Goal: Task Accomplishment & Management: Manage account settings

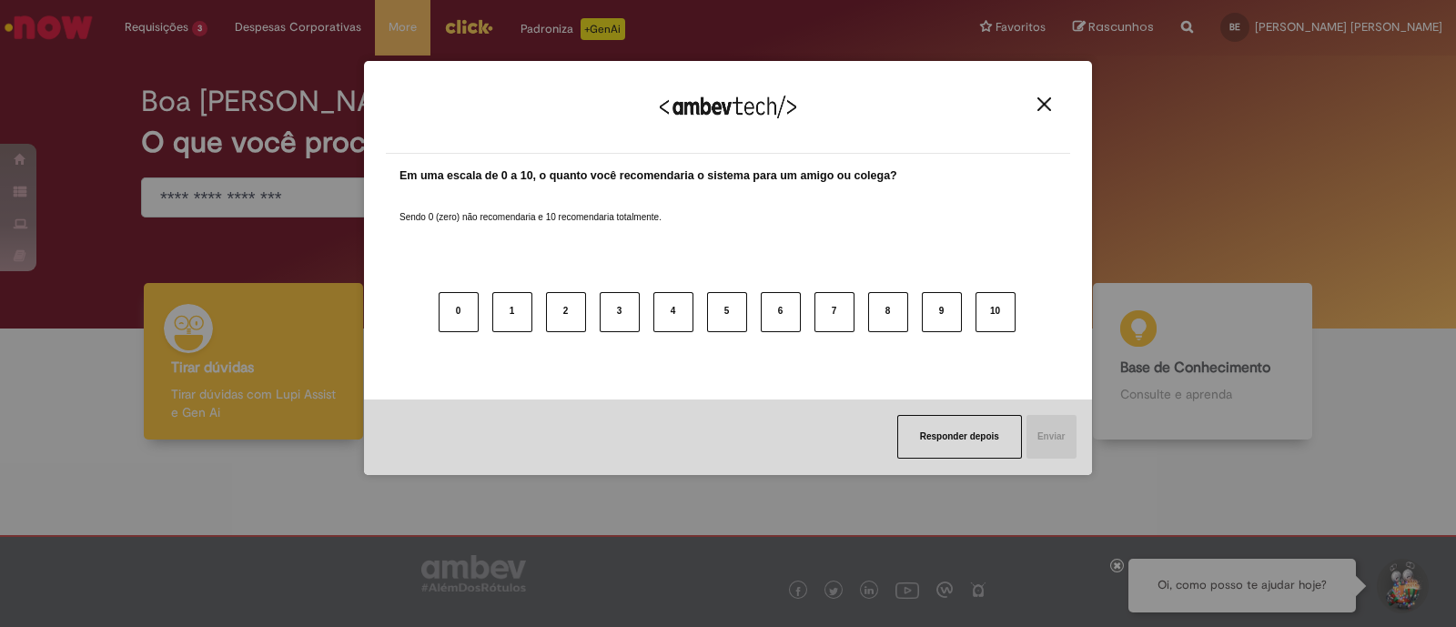
click at [1040, 107] on img "Close" at bounding box center [1045, 104] width 14 height 14
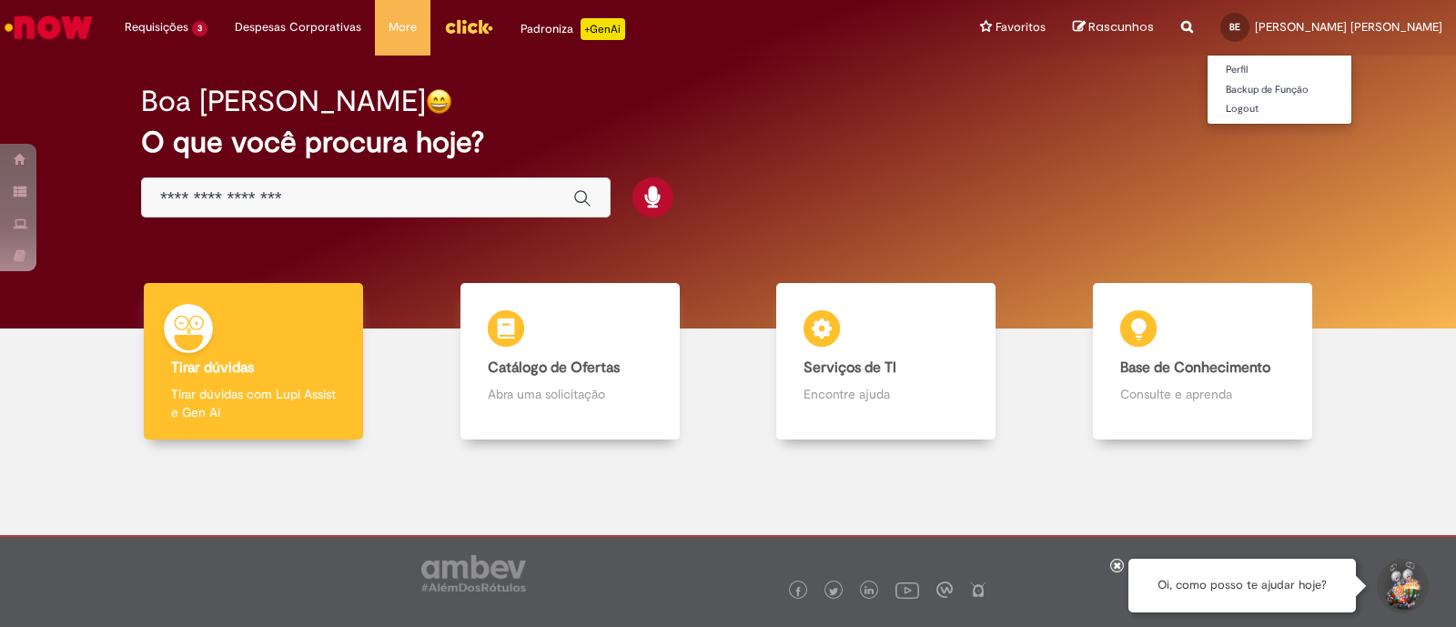
click at [1325, 25] on span "[PERSON_NAME] [PERSON_NAME]" at bounding box center [1348, 26] width 187 height 15
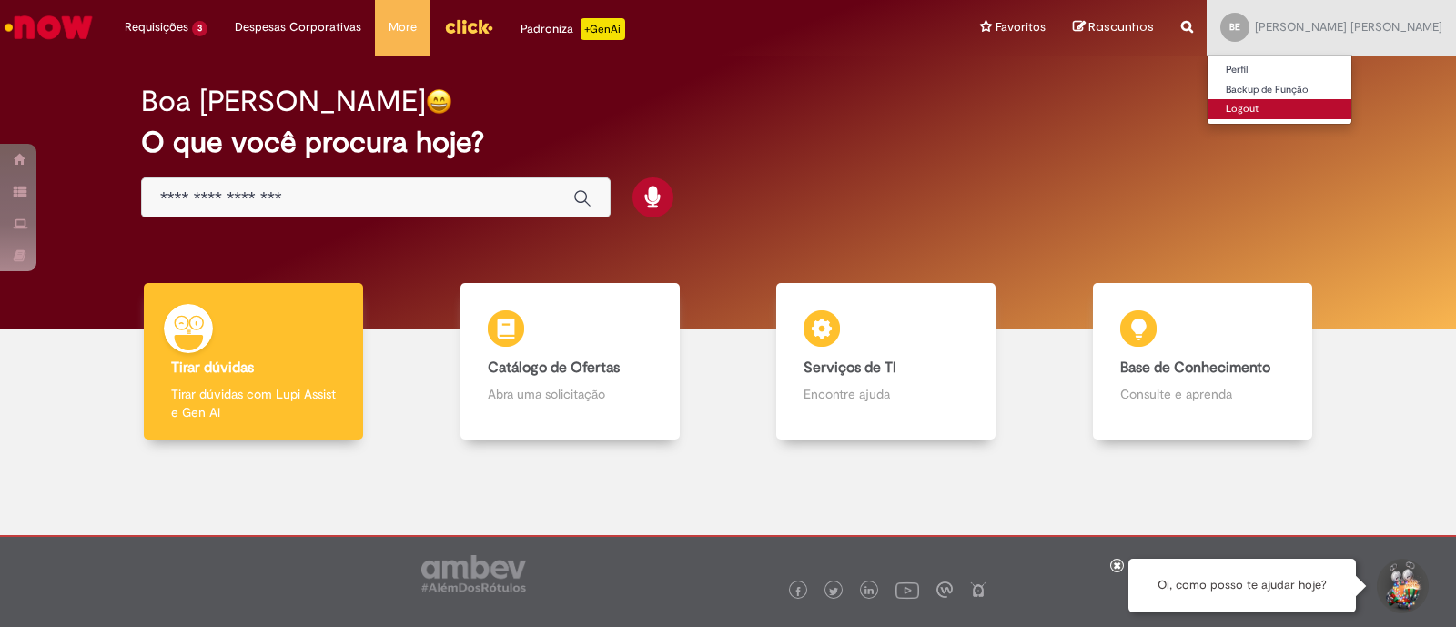
click at [1282, 119] on link "Logout" at bounding box center [1280, 109] width 144 height 20
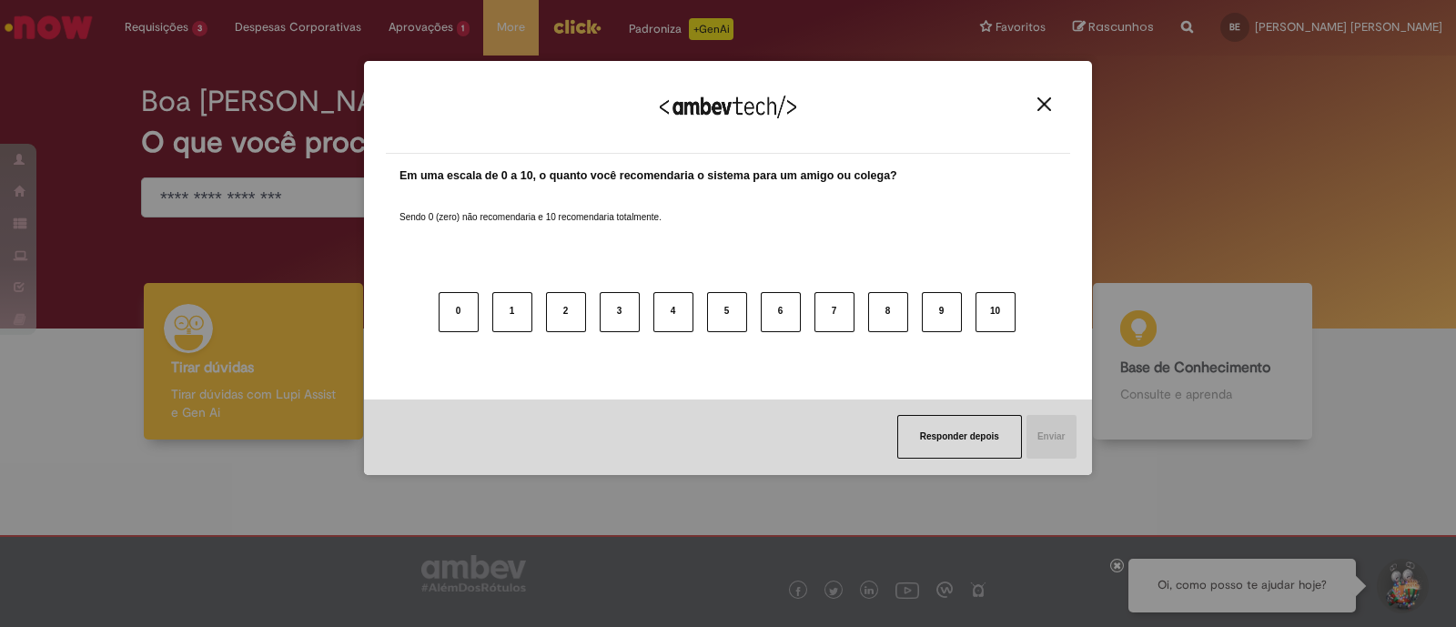
click at [1047, 99] on img "Close" at bounding box center [1045, 104] width 14 height 14
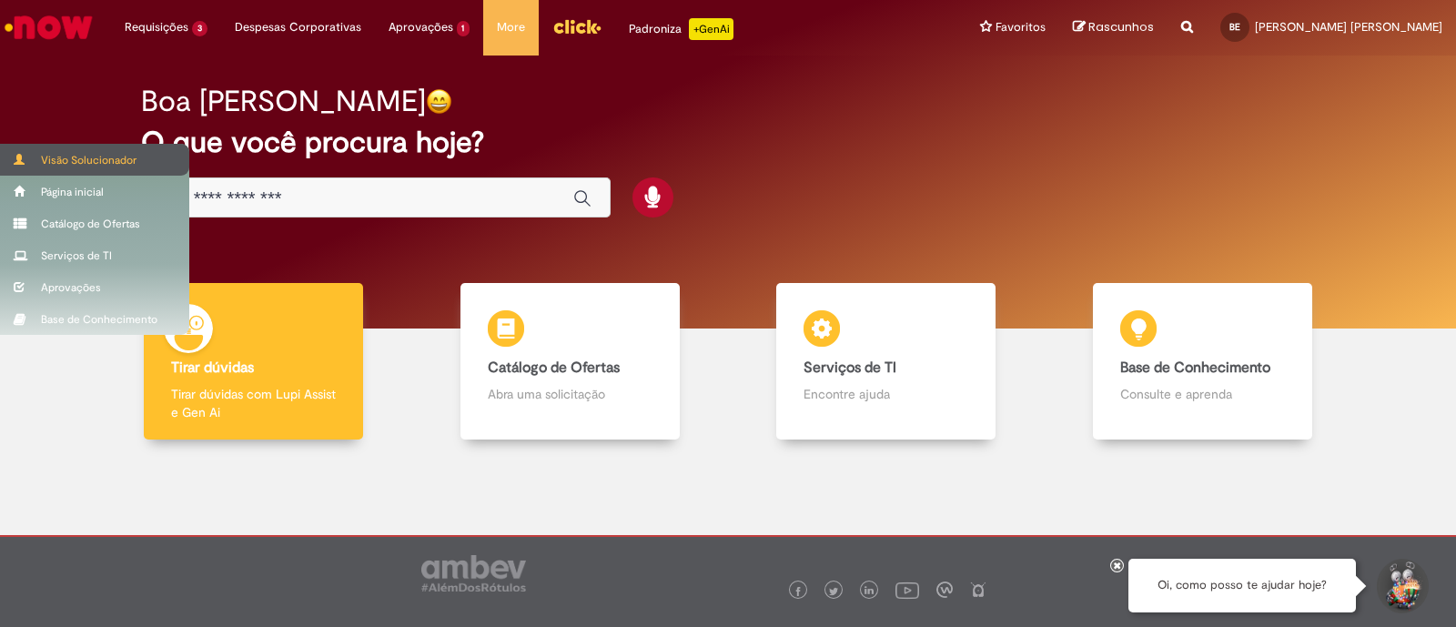
click at [24, 152] on div "Visão Solucionador" at bounding box center [94, 160] width 189 height 32
